Goal: Task Accomplishment & Management: Complete application form

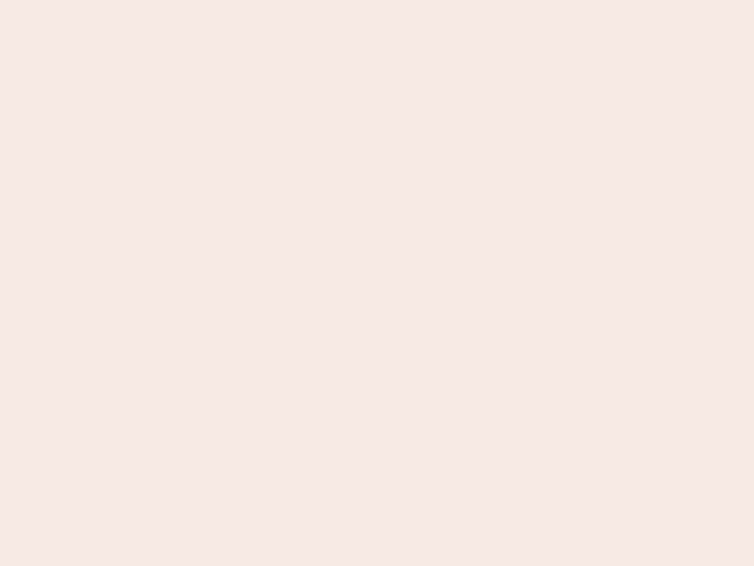
click at [377, 283] on nb-app "Almost there Thank you for registering for Newbook. Your account is under revie…" at bounding box center [377, 283] width 754 height 566
click at [377, 0] on nb-app "Almost there Thank you for registering for Newbook. Your account is under revie…" at bounding box center [377, 283] width 754 height 566
click at [403, 0] on nb-app "Almost there Thank you for registering for Newbook. Your account is under revie…" at bounding box center [377, 283] width 754 height 566
click at [377, 283] on nb-app "Almost there Thank you for registering for Newbook. Your account is under revie…" at bounding box center [377, 283] width 754 height 566
click at [377, 0] on nb-app "Almost there Thank you for registering for Newbook. Your account is under revie…" at bounding box center [377, 283] width 754 height 566
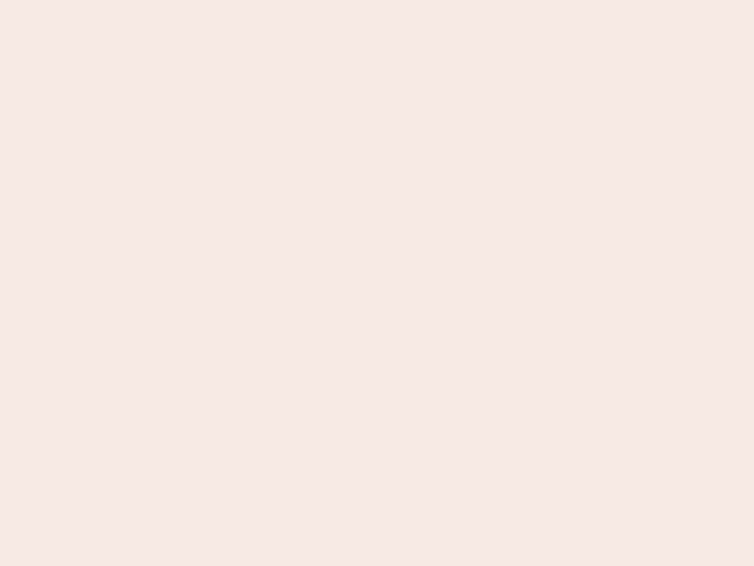
click at [263, 0] on nb-app "Almost there Thank you for registering for Newbook. Your account is under revie…" at bounding box center [377, 283] width 754 height 566
click at [377, 283] on nb-app "Almost there Thank you for registering for Newbook. Your account is under revie…" at bounding box center [377, 283] width 754 height 566
click at [377, 0] on nb-app "Almost there Thank you for registering for Newbook. Your account is under revie…" at bounding box center [377, 283] width 754 height 566
click at [263, 0] on nb-app "Almost there Thank you for registering for Newbook. Your account is under revie…" at bounding box center [377, 283] width 754 height 566
click at [377, 283] on nb-app "Almost there Thank you for registering for Newbook. Your account is under revie…" at bounding box center [377, 283] width 754 height 566
